Goal: Task Accomplishment & Management: Manage account settings

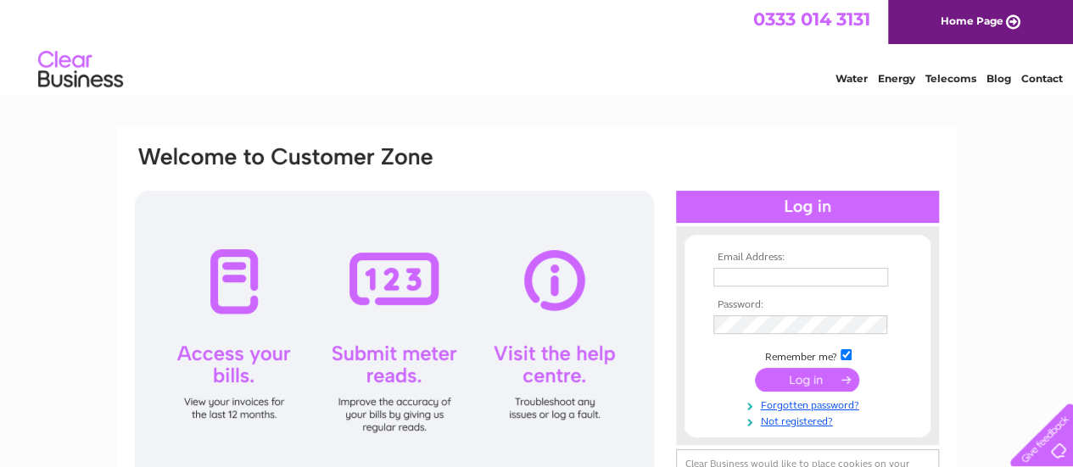
type input "mikejonesne@aol.com"
click at [845, 382] on input "submit" at bounding box center [807, 380] width 104 height 24
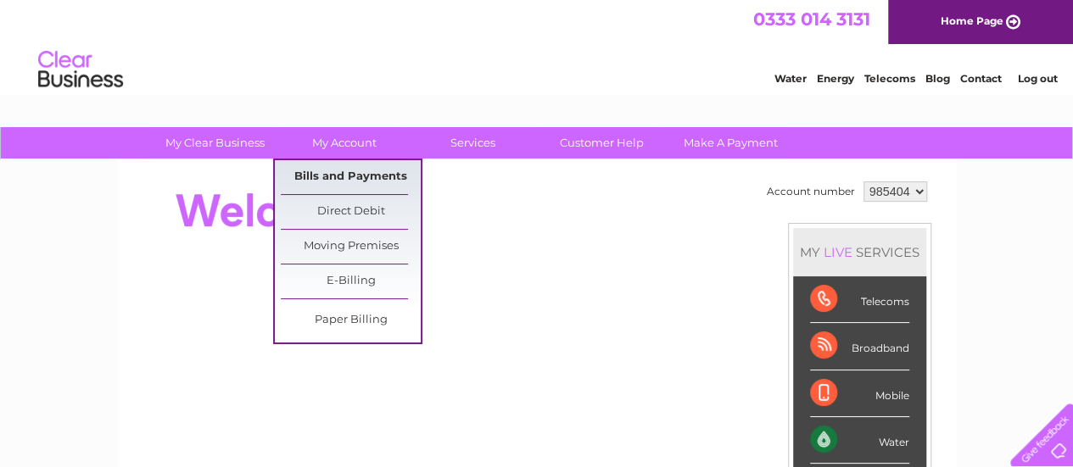
click at [337, 169] on link "Bills and Payments" at bounding box center [351, 177] width 140 height 34
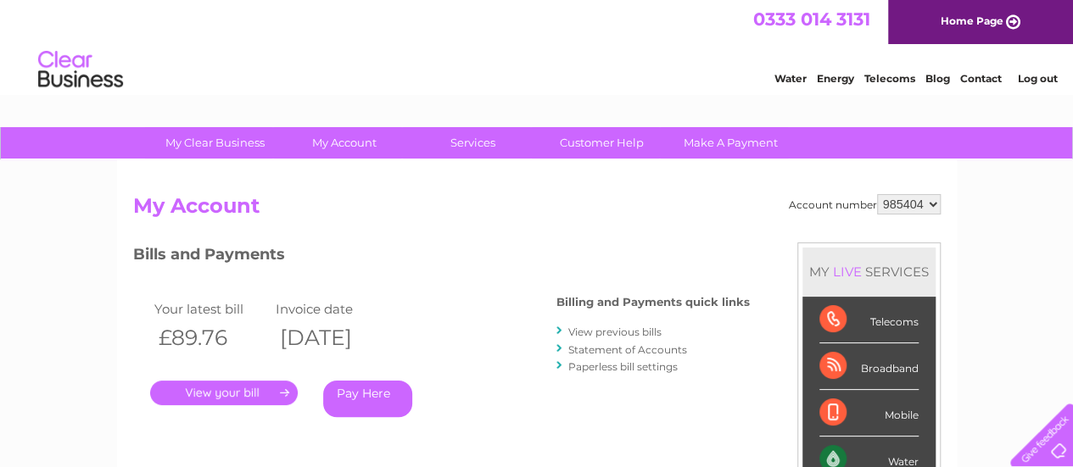
click at [250, 391] on link "." at bounding box center [224, 393] width 148 height 25
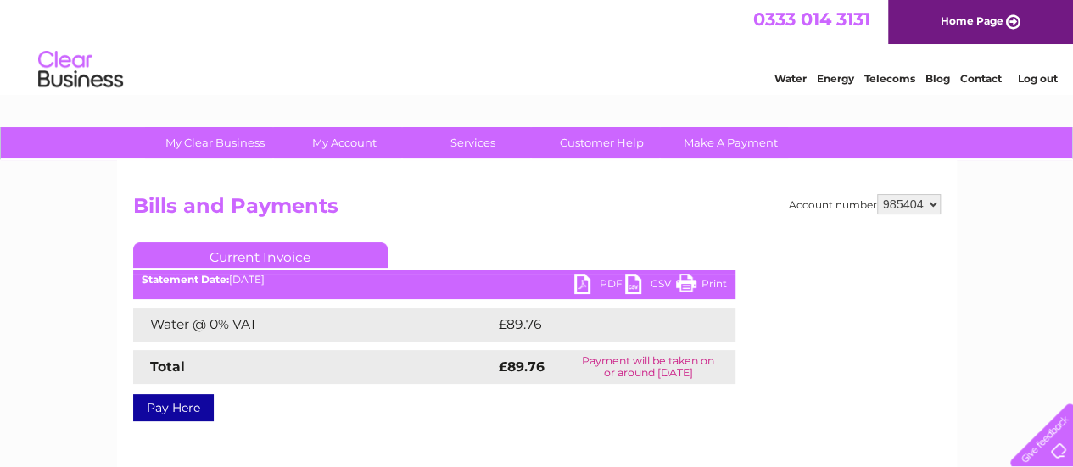
click at [580, 289] on link "PDF" at bounding box center [599, 286] width 51 height 25
